Goal: Transaction & Acquisition: Purchase product/service

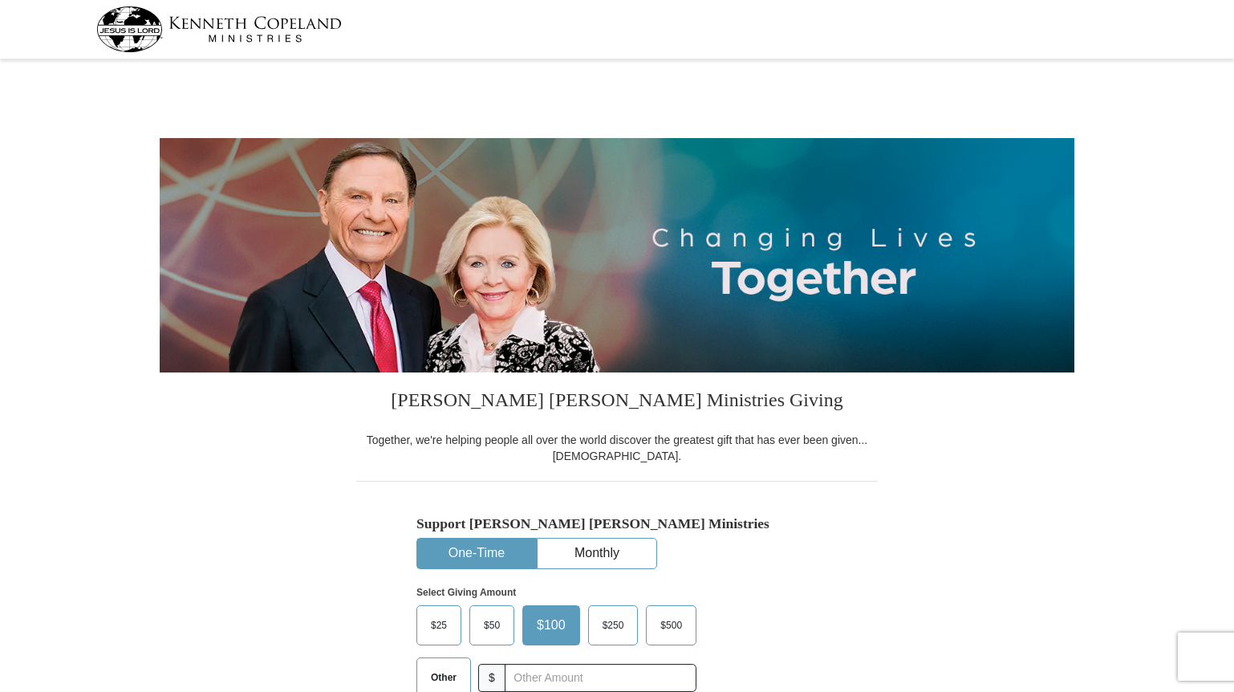
scroll to position [164, 0]
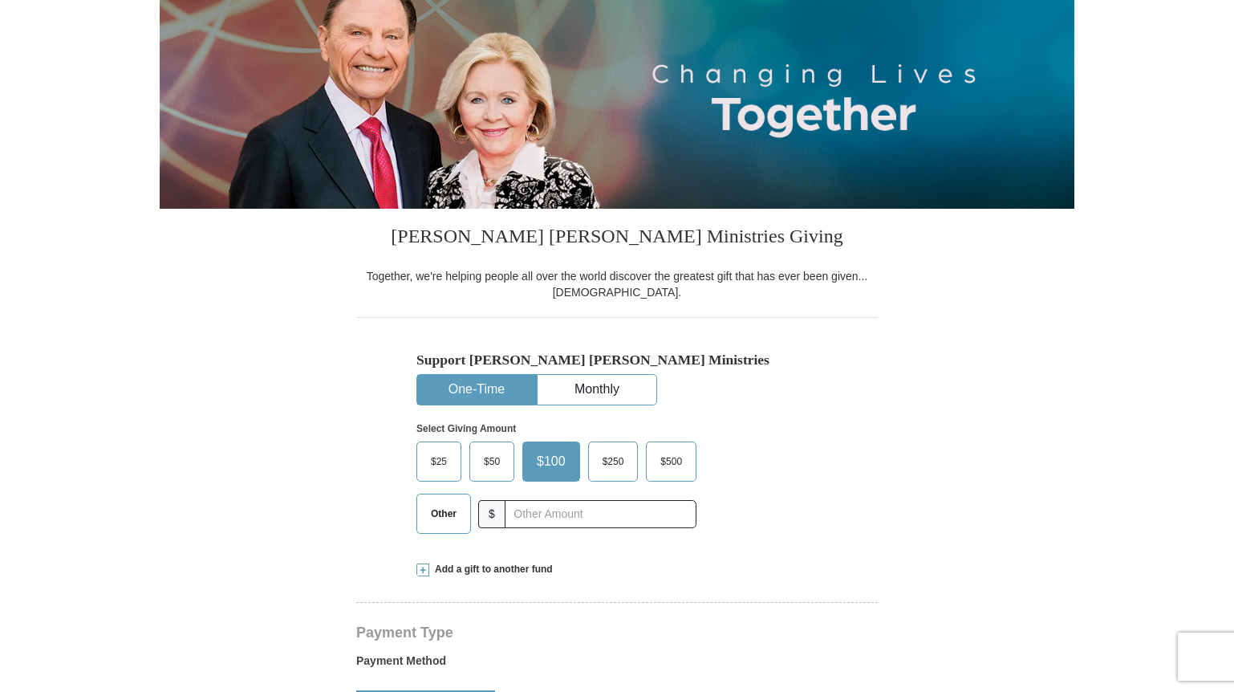
select select "NV"
click at [681, 466] on span "$500" at bounding box center [671, 461] width 38 height 24
click at [0, 0] on input "$500" at bounding box center [0, 0] width 0 height 0
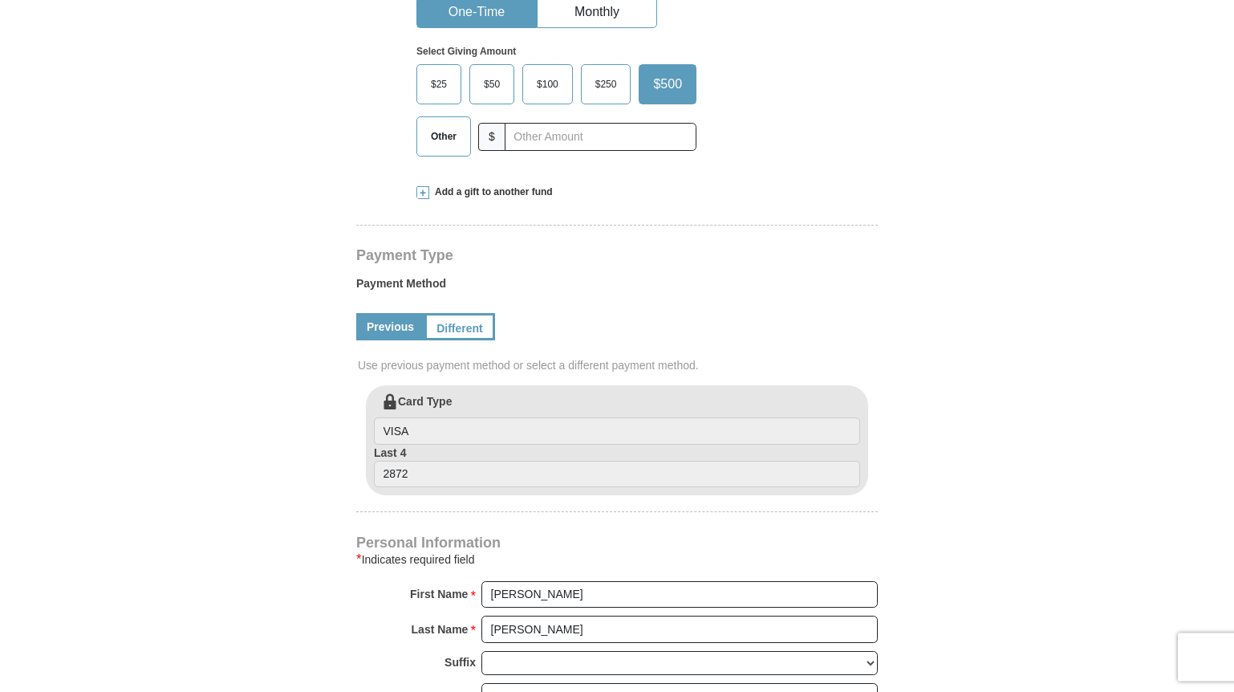
scroll to position [573, 0]
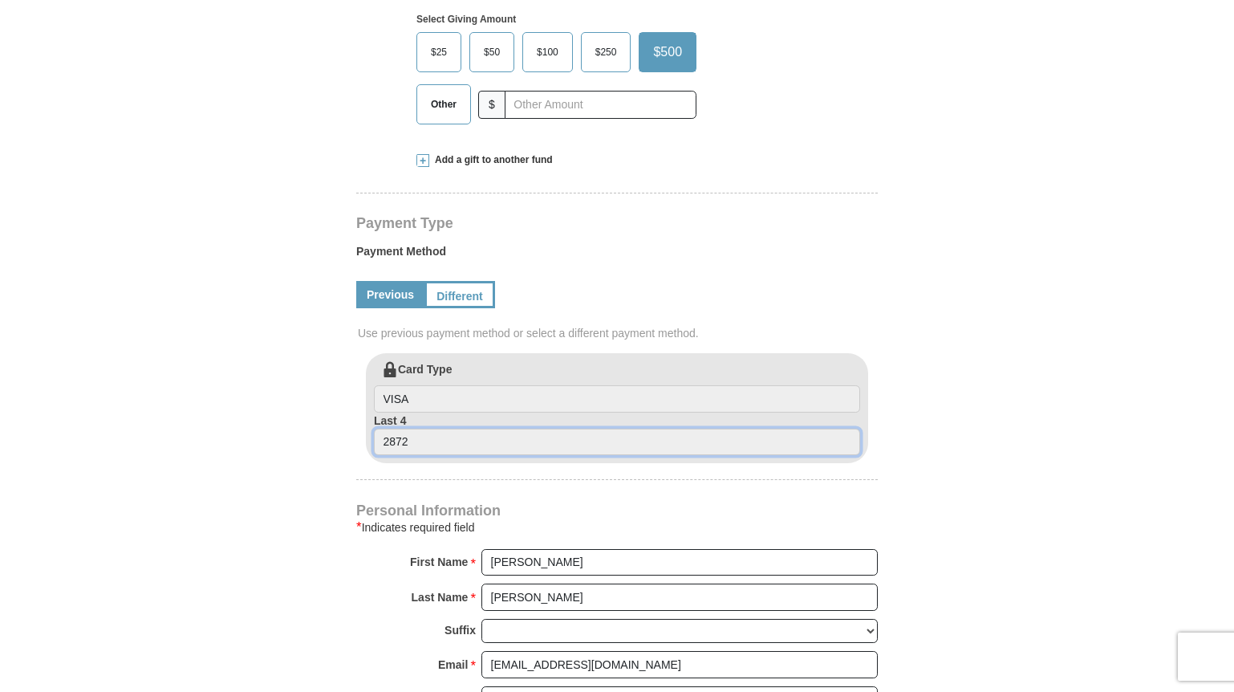
click at [465, 447] on input "2872" at bounding box center [617, 441] width 486 height 27
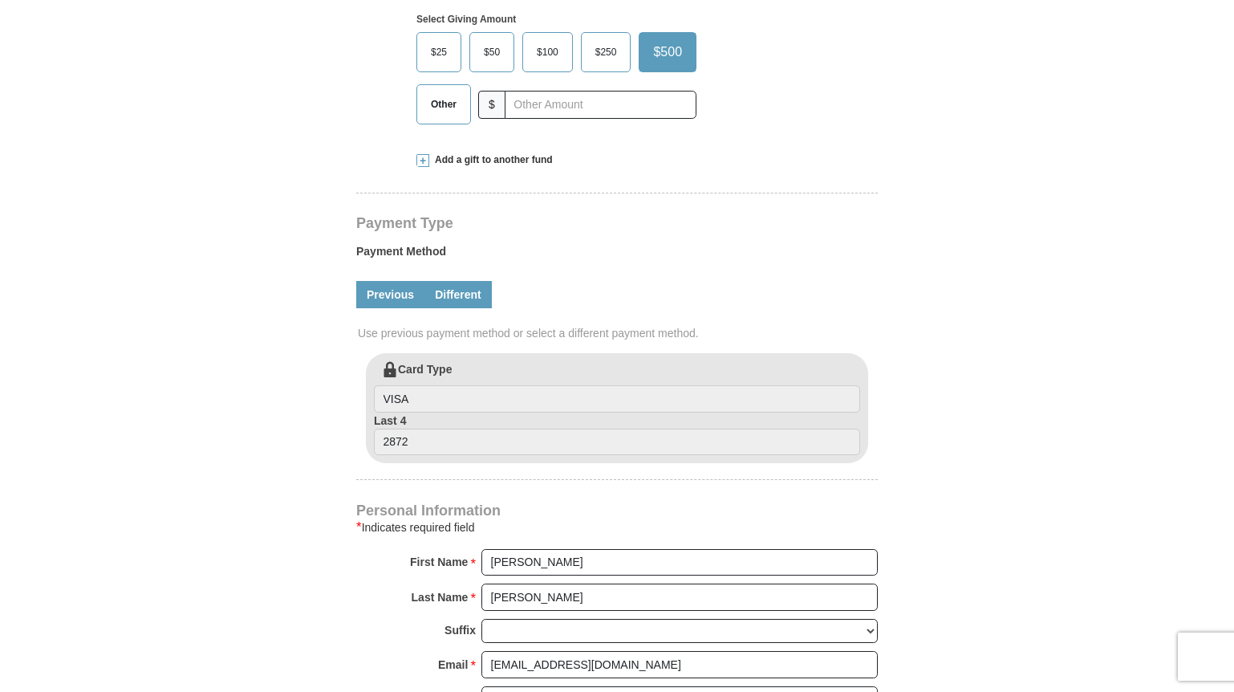
click at [453, 286] on link "Different" at bounding box center [457, 294] width 67 height 27
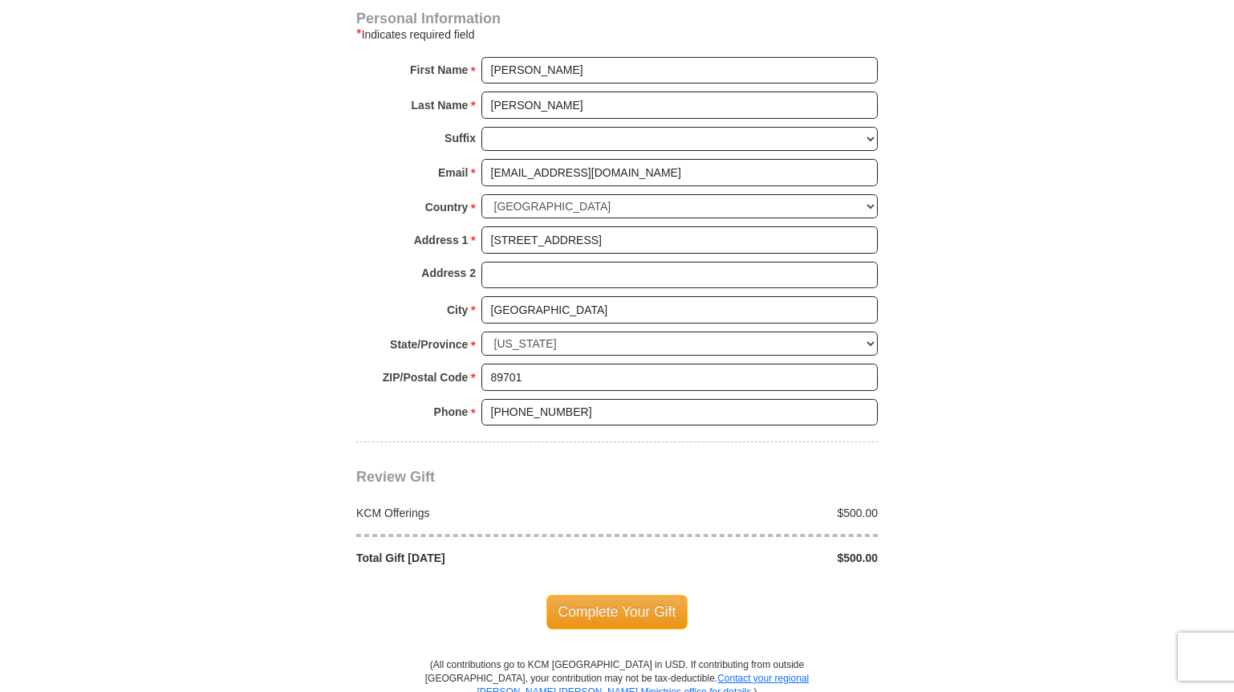
scroll to position [1309, 0]
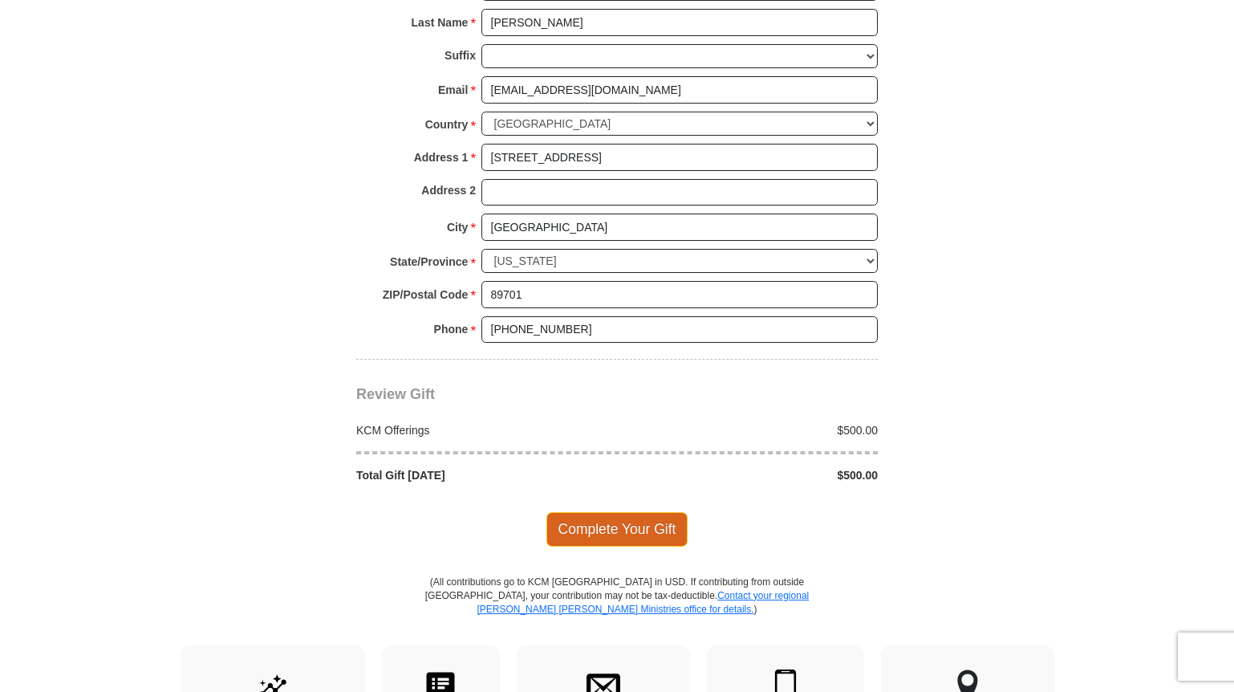
drag, startPoint x: 632, startPoint y: 526, endPoint x: 728, endPoint y: 505, distance: 97.9
click at [632, 525] on span "Complete Your Gift" at bounding box center [617, 529] width 142 height 34
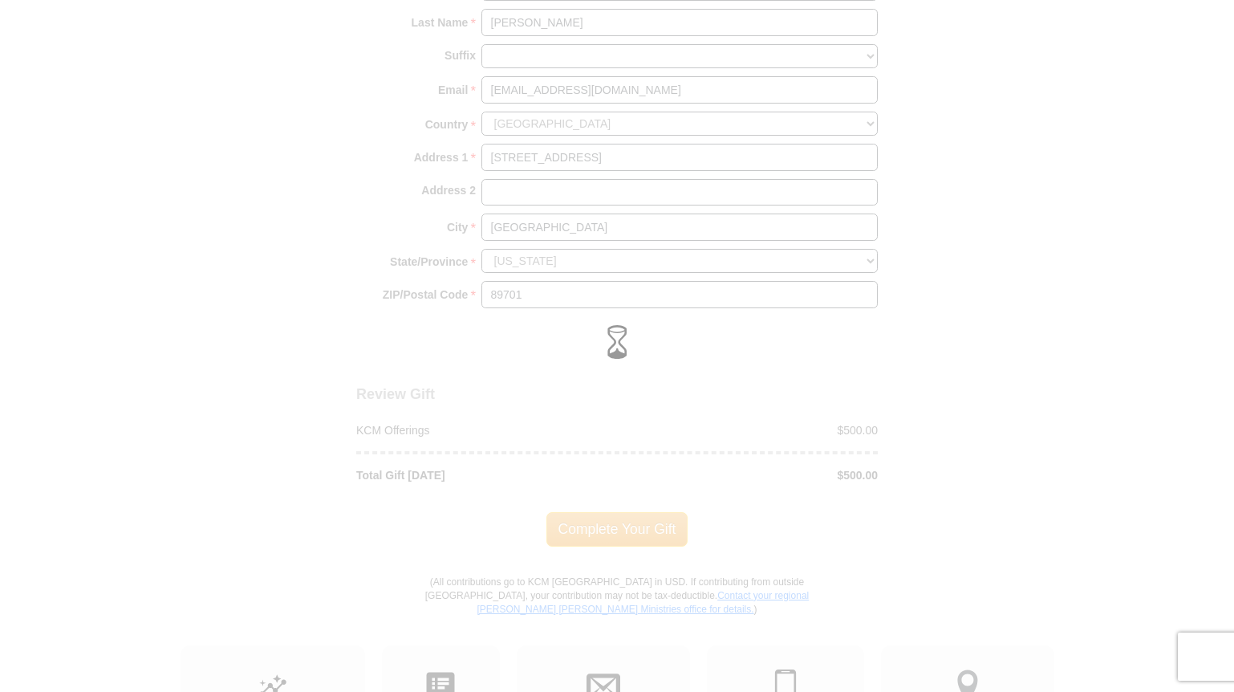
click at [228, 274] on div at bounding box center [617, 346] width 1234 height 692
